Goal: Navigation & Orientation: Find specific page/section

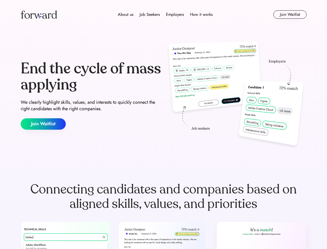
click at [163, 124] on div "End the cycle of mass applying We clearly highlight skills, values, and interes…" at bounding box center [164, 94] width 286 height 111
click at [164, 15] on div "About us Job Seekers Employers How it works" at bounding box center [165, 14] width 204 height 6
click at [39, 15] on img at bounding box center [39, 14] width 36 height 8
click at [165, 15] on div "About us Job Seekers Employers How it works" at bounding box center [165, 14] width 204 height 6
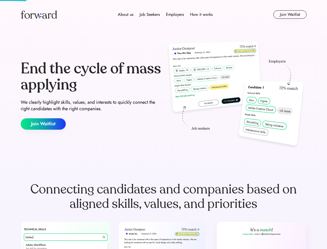
click at [126, 15] on div "About us" at bounding box center [126, 14] width 16 height 6
click at [150, 15] on div "Job Seekers" at bounding box center [150, 14] width 20 height 6
click at [175, 15] on div "Employers" at bounding box center [175, 14] width 18 height 6
